Goal: Task Accomplishment & Management: Manage account settings

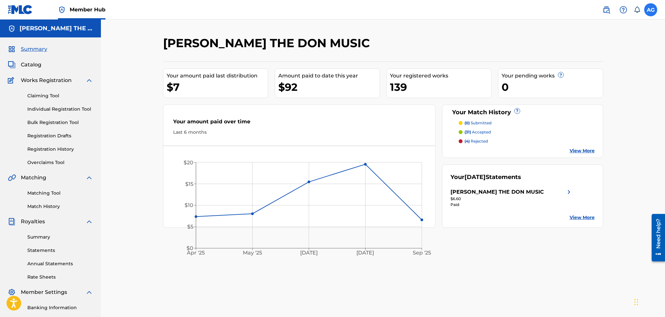
click at [651, 7] on label at bounding box center [650, 9] width 13 height 13
click at [651, 10] on input "AG Aaron Golatt [EMAIL_ADDRESS][PERSON_NAME][DOMAIN_NAME] Notification Preferen…" at bounding box center [651, 10] width 0 height 0
click at [587, 92] on p "Log out" at bounding box center [587, 92] width 15 height 6
click at [651, 10] on input "AG Aaron Golatt [EMAIL_ADDRESS][PERSON_NAME][DOMAIN_NAME] Notification Preferen…" at bounding box center [651, 10] width 0 height 0
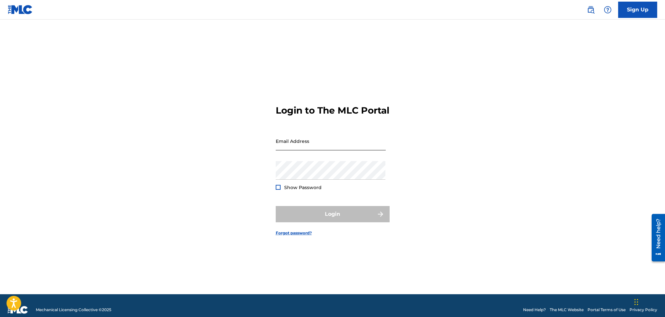
click at [299, 150] on input "Email Address" at bounding box center [331, 141] width 110 height 19
type input "[EMAIL_ADDRESS][DOMAIN_NAME]"
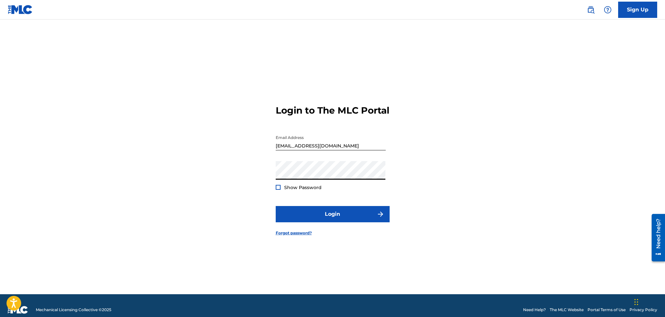
click at [277, 190] on div at bounding box center [278, 187] width 5 height 5
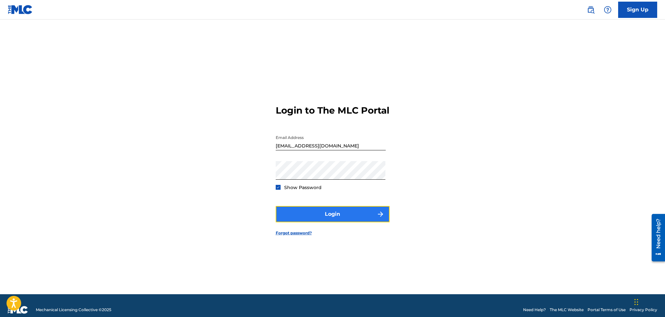
click at [323, 218] on button "Login" at bounding box center [333, 214] width 114 height 16
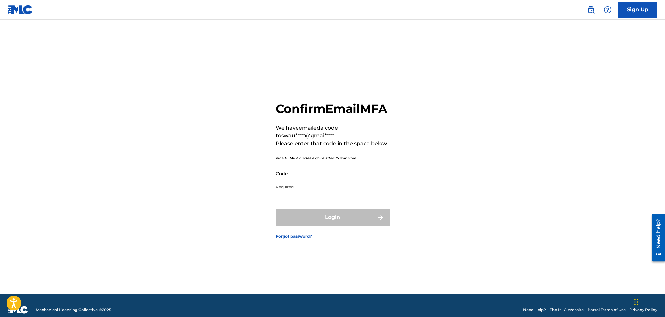
click at [505, 165] on div "Confirm Email MFA We have emailed a code to swau*****@gmai***** Please enter th…" at bounding box center [333, 165] width 456 height 258
